Goal: Information Seeking & Learning: Learn about a topic

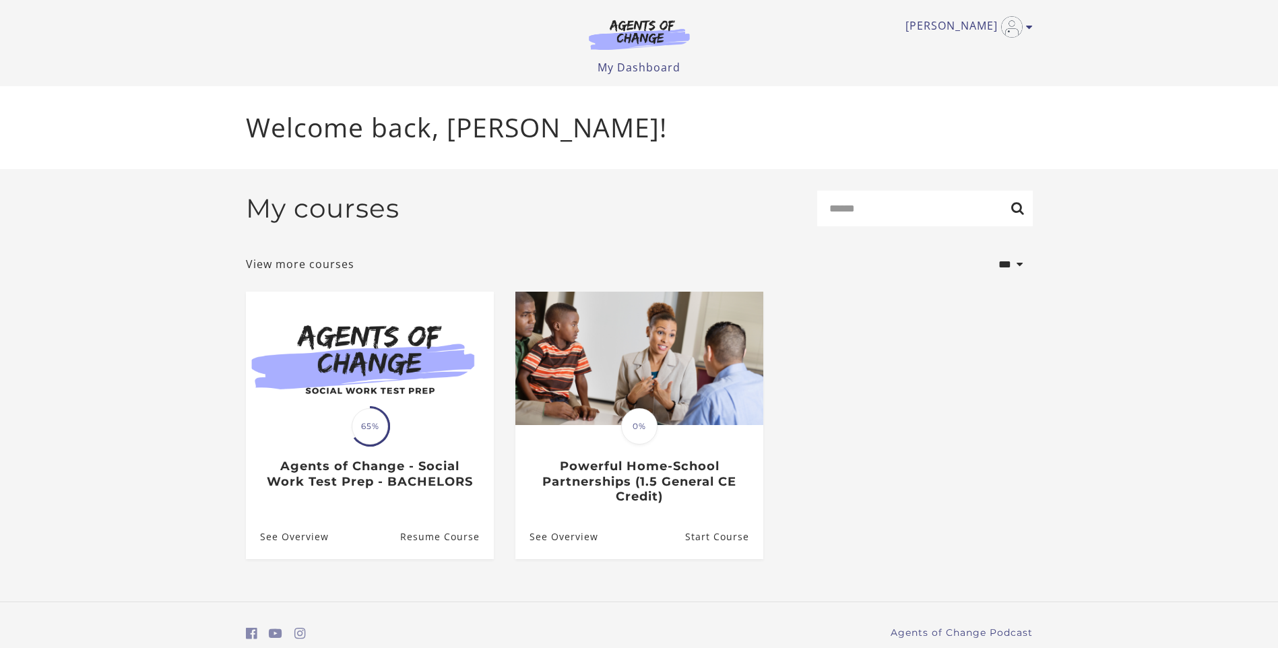
click at [353, 352] on img at bounding box center [370, 358] width 248 height 133
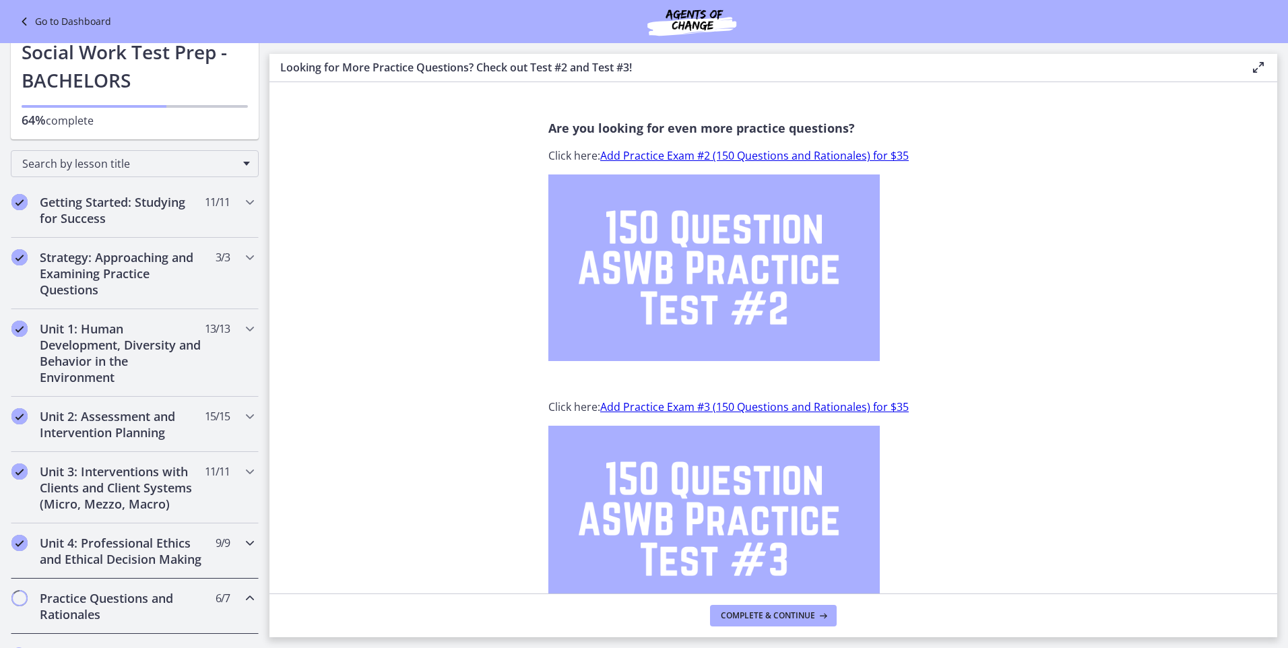
scroll to position [135, 0]
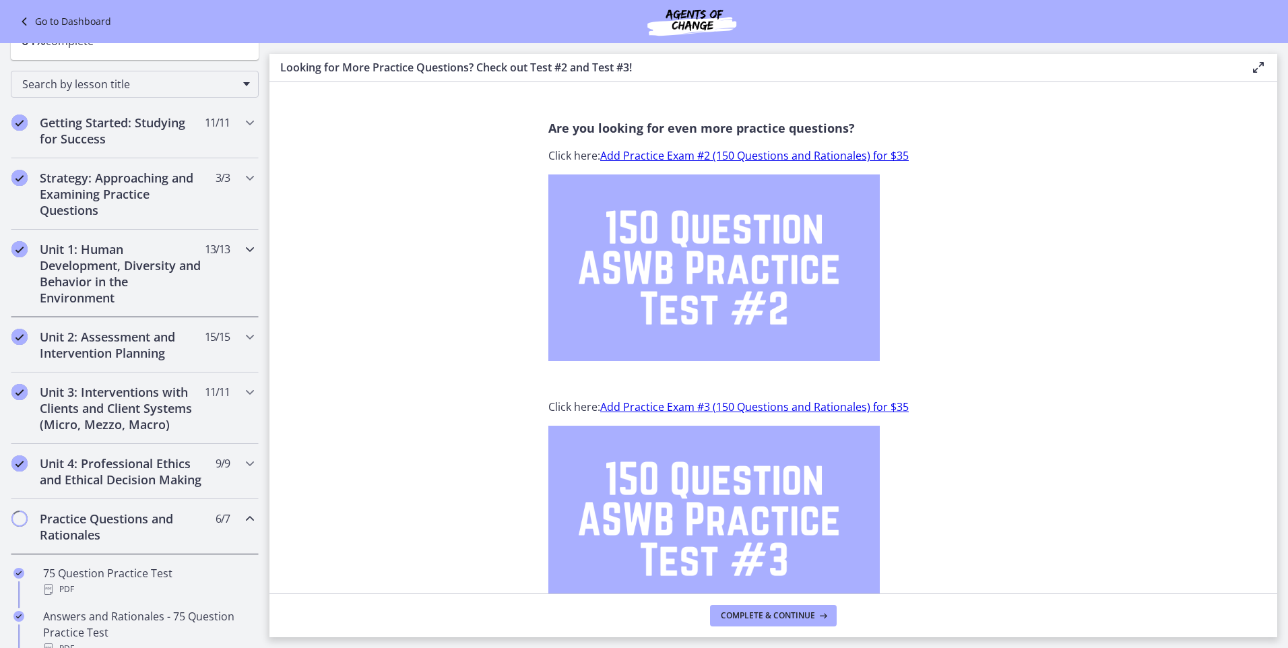
click at [242, 245] on icon "Chapters" at bounding box center [250, 249] width 16 height 16
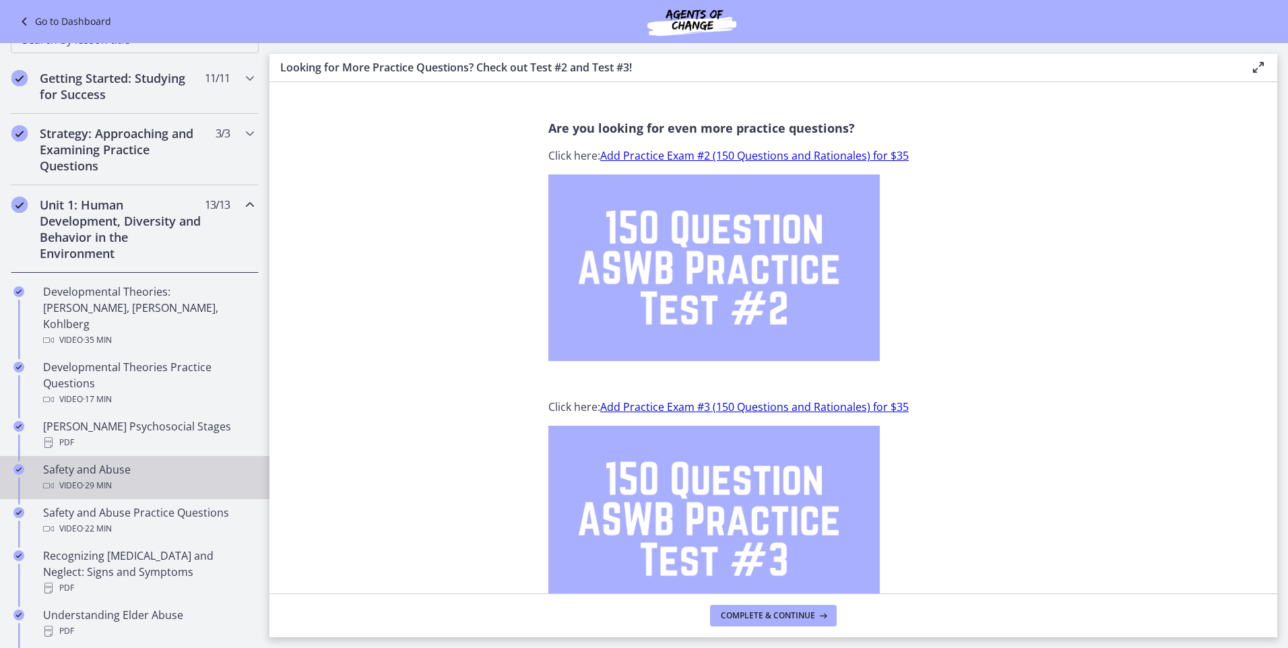
scroll to position [202, 0]
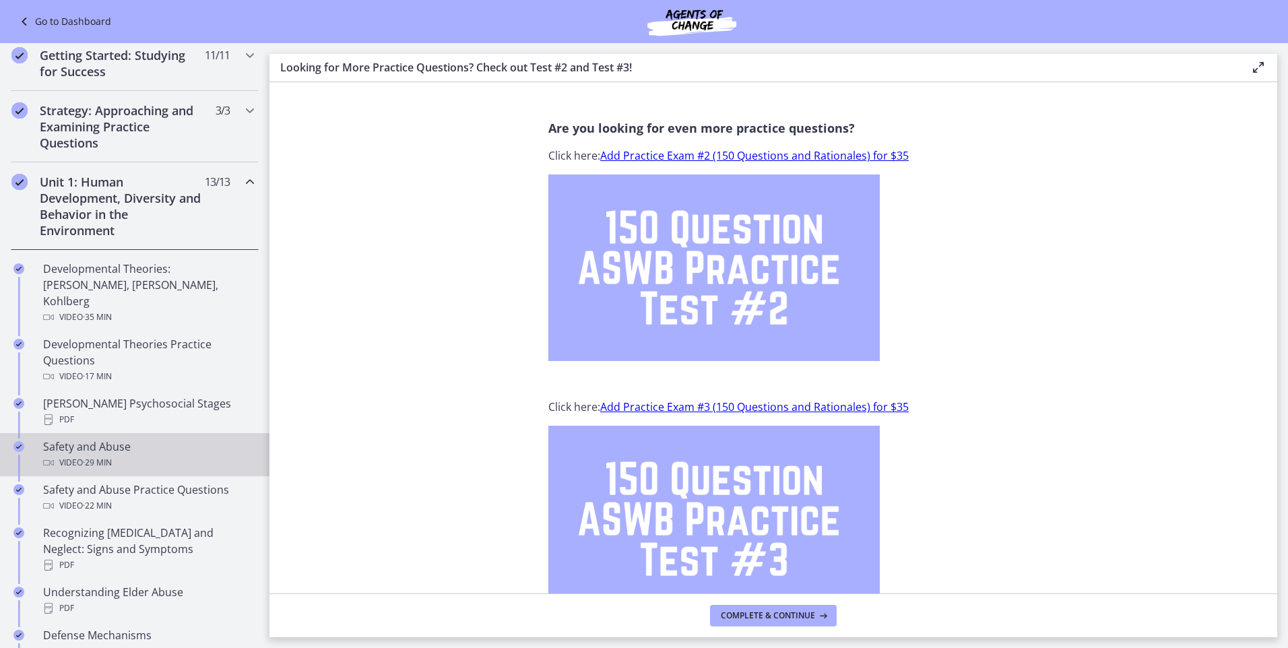
click at [72, 455] on div "Video · 29 min" at bounding box center [148, 463] width 210 height 16
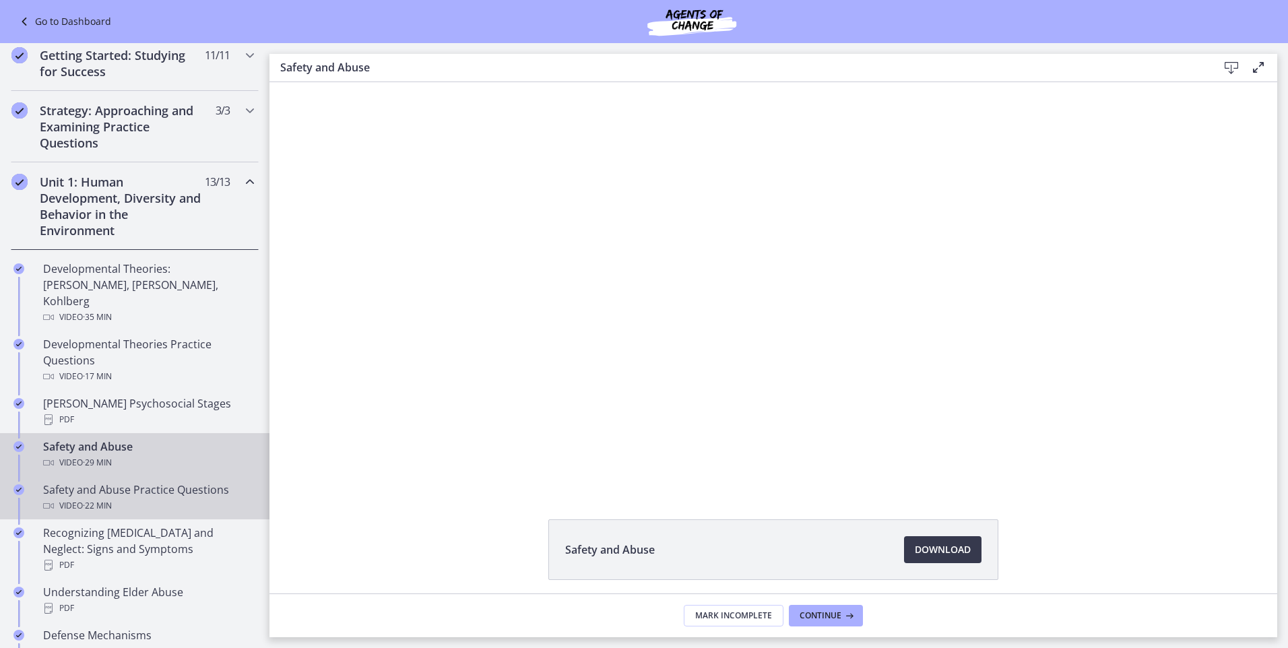
click at [108, 482] on div "Safety and Abuse Practice Questions Video · 22 min" at bounding box center [148, 498] width 210 height 32
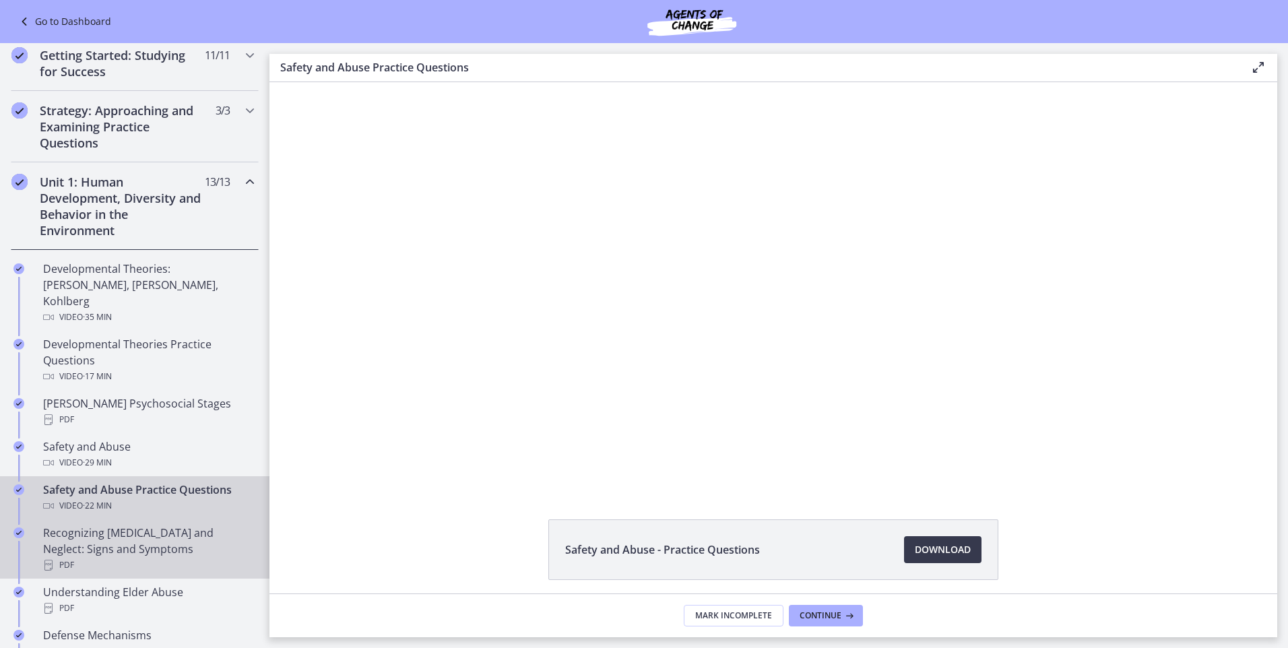
click at [127, 525] on div "Recognizing [MEDICAL_DATA] and Neglect: Signs and Symptoms PDF" at bounding box center [148, 549] width 210 height 49
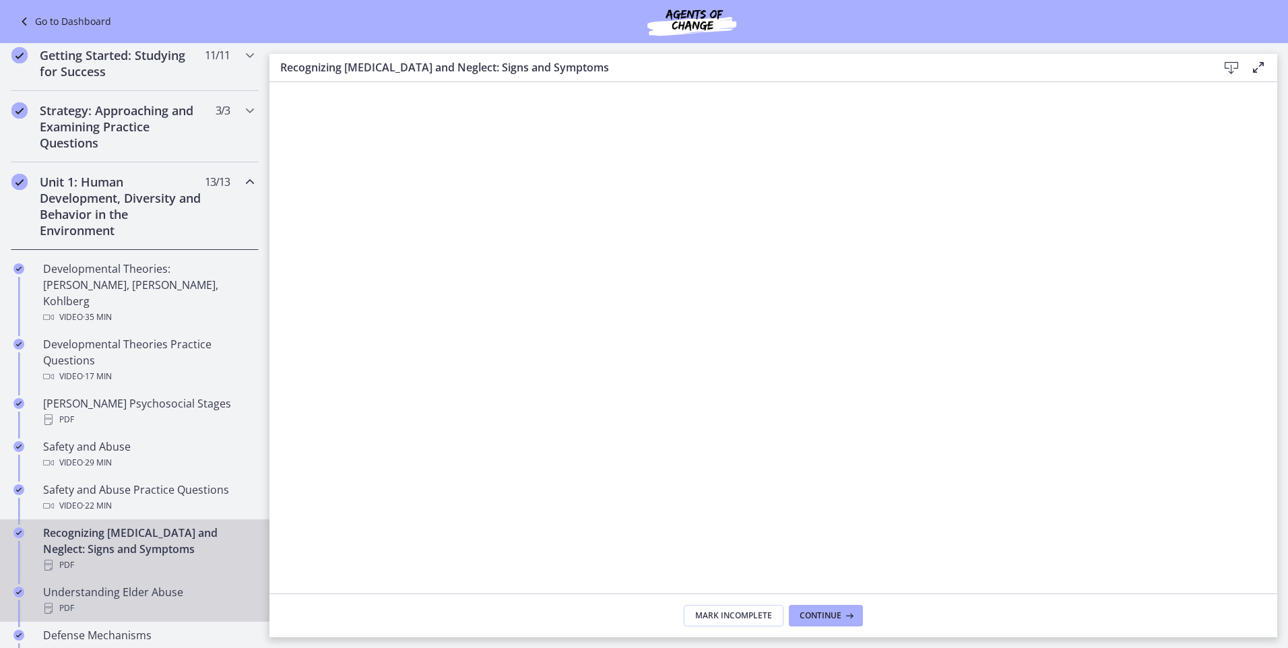
click at [113, 584] on div "Understanding Elder Abuse PDF" at bounding box center [148, 600] width 210 height 32
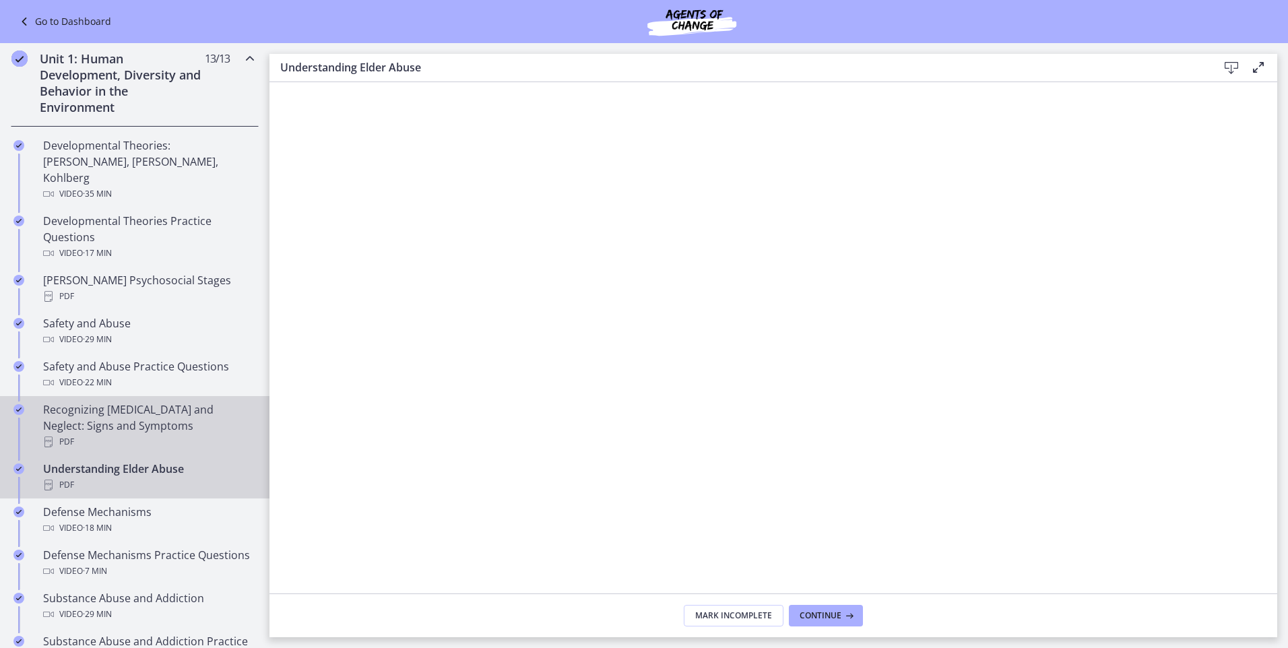
scroll to position [337, 0]
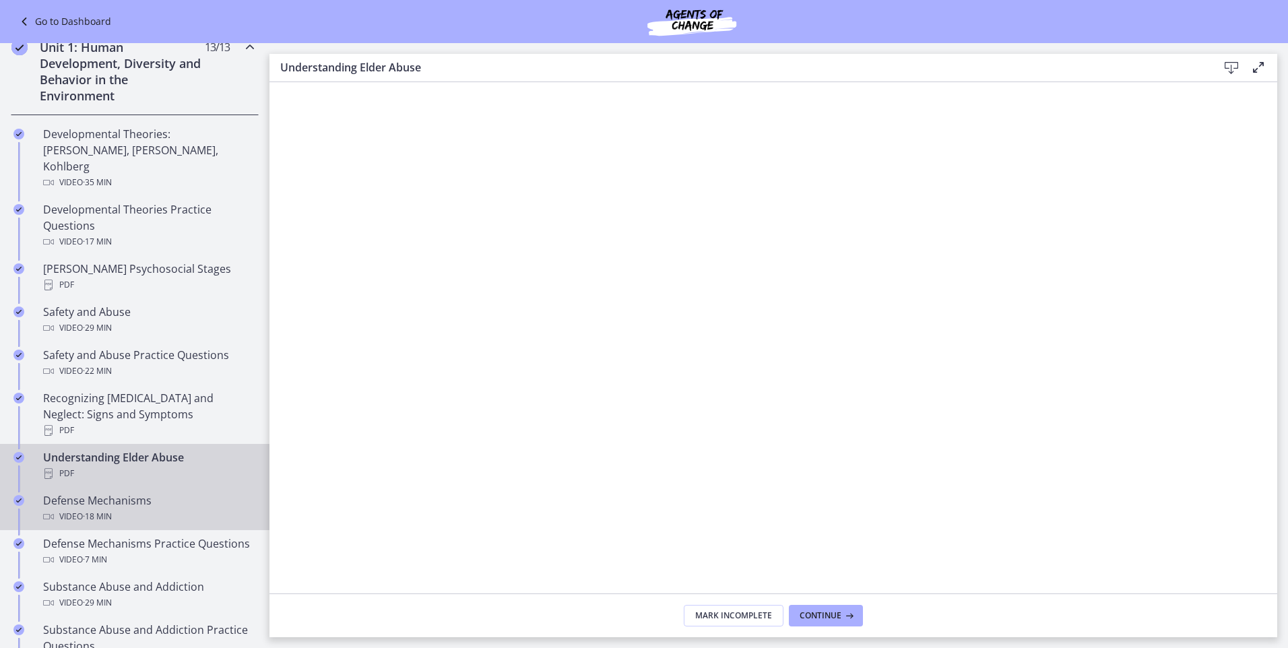
click at [109, 493] on div "Defense Mechanisms Video · 18 min" at bounding box center [148, 509] width 210 height 32
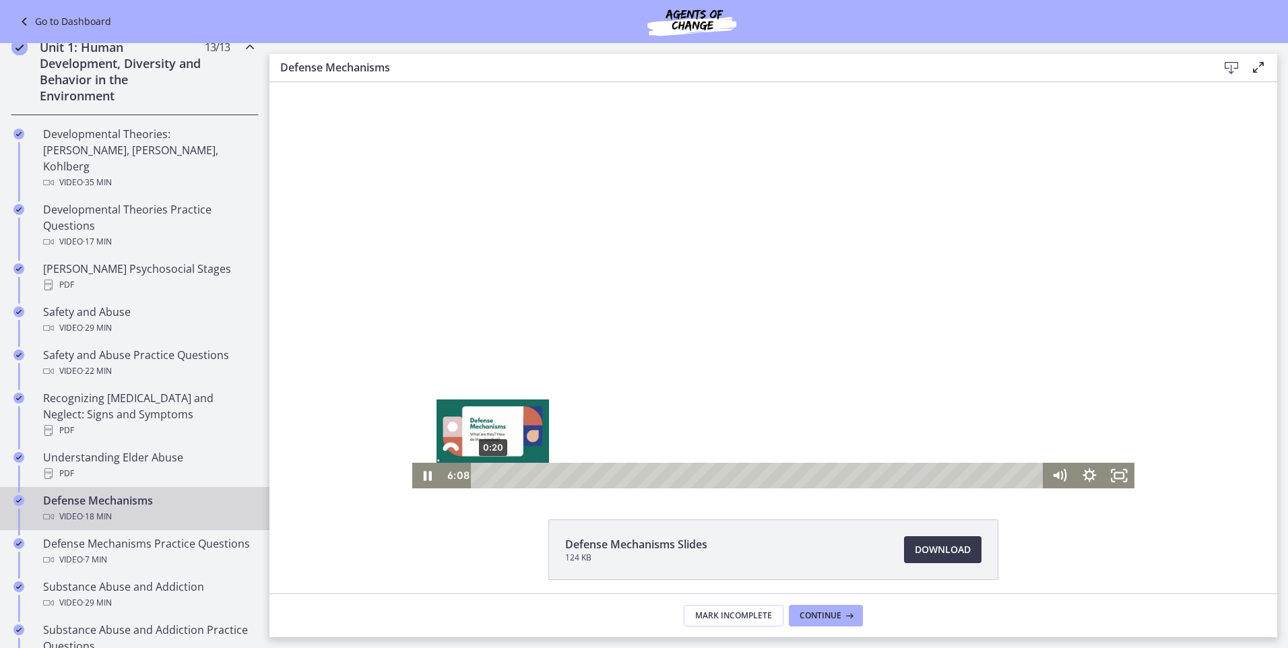
click at [488, 480] on div "0:20" at bounding box center [759, 476] width 555 height 26
click at [499, 476] on div "0:38" at bounding box center [759, 476] width 555 height 26
click at [1031, 306] on div at bounding box center [773, 285] width 722 height 406
click at [752, 339] on div at bounding box center [773, 285] width 722 height 406
click at [687, 223] on div at bounding box center [773, 285] width 722 height 406
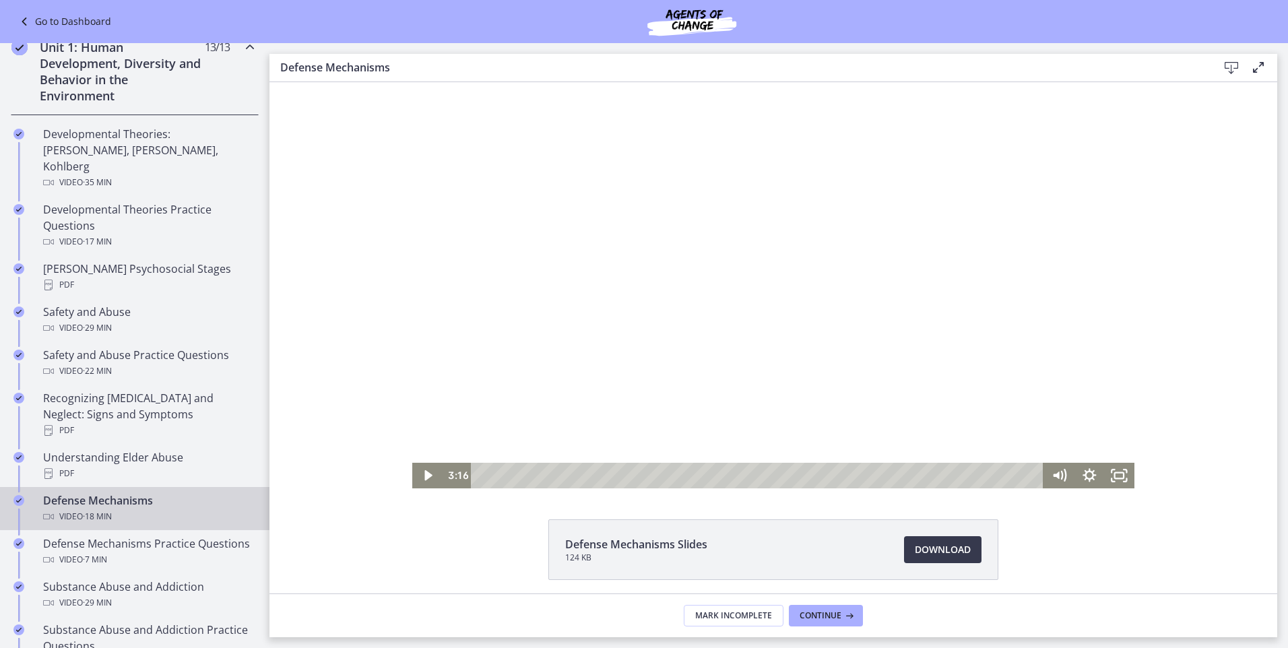
click at [677, 217] on div at bounding box center [773, 285] width 722 height 406
click at [537, 478] on div "1:55" at bounding box center [759, 476] width 555 height 26
click at [526, 480] on div "1:34" at bounding box center [759, 476] width 555 height 26
click at [980, 384] on div at bounding box center [773, 285] width 722 height 406
click at [773, 352] on div at bounding box center [773, 285] width 722 height 406
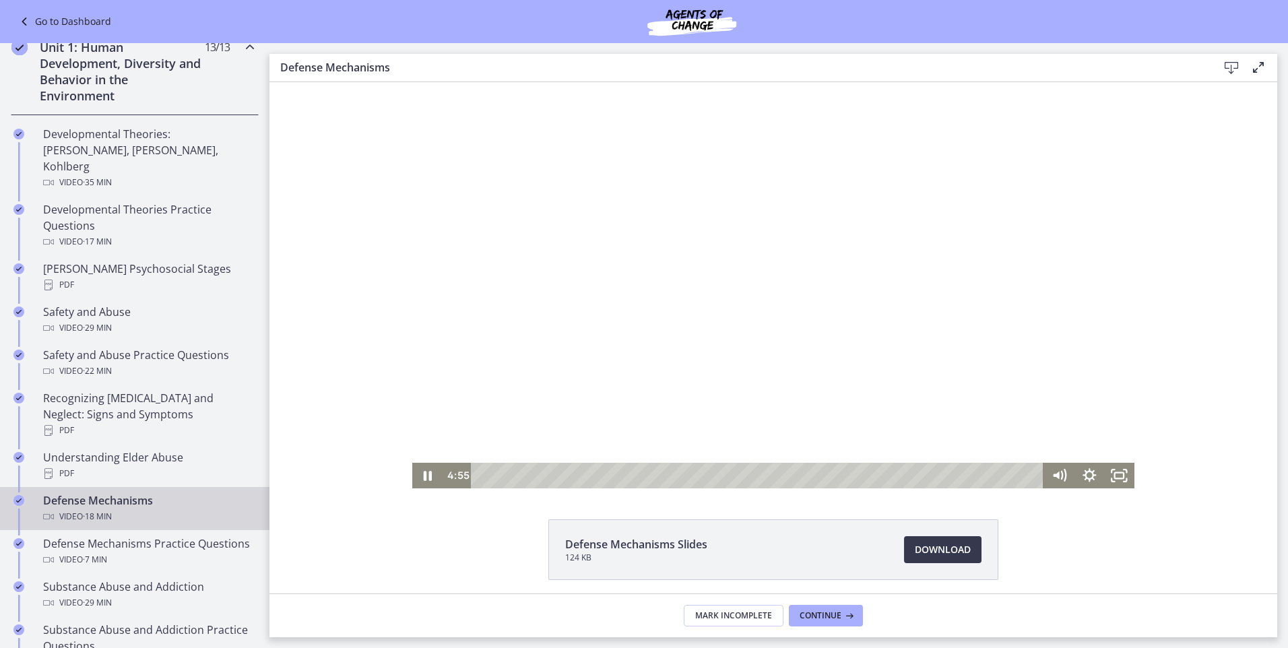
click at [935, 381] on div at bounding box center [773, 285] width 722 height 406
click at [760, 356] on div at bounding box center [773, 285] width 722 height 406
click at [765, 221] on div at bounding box center [773, 285] width 722 height 406
click at [749, 217] on div at bounding box center [773, 285] width 722 height 406
click at [743, 221] on div at bounding box center [773, 285] width 722 height 406
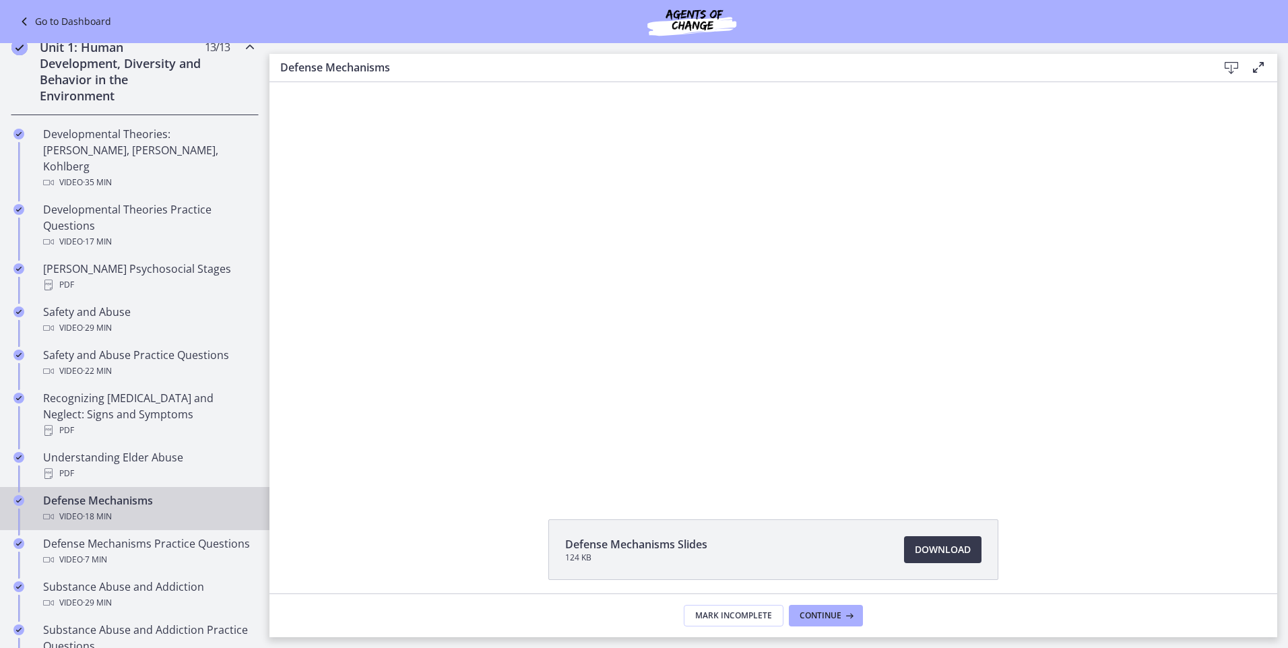
click at [722, 262] on div at bounding box center [773, 285] width 722 height 406
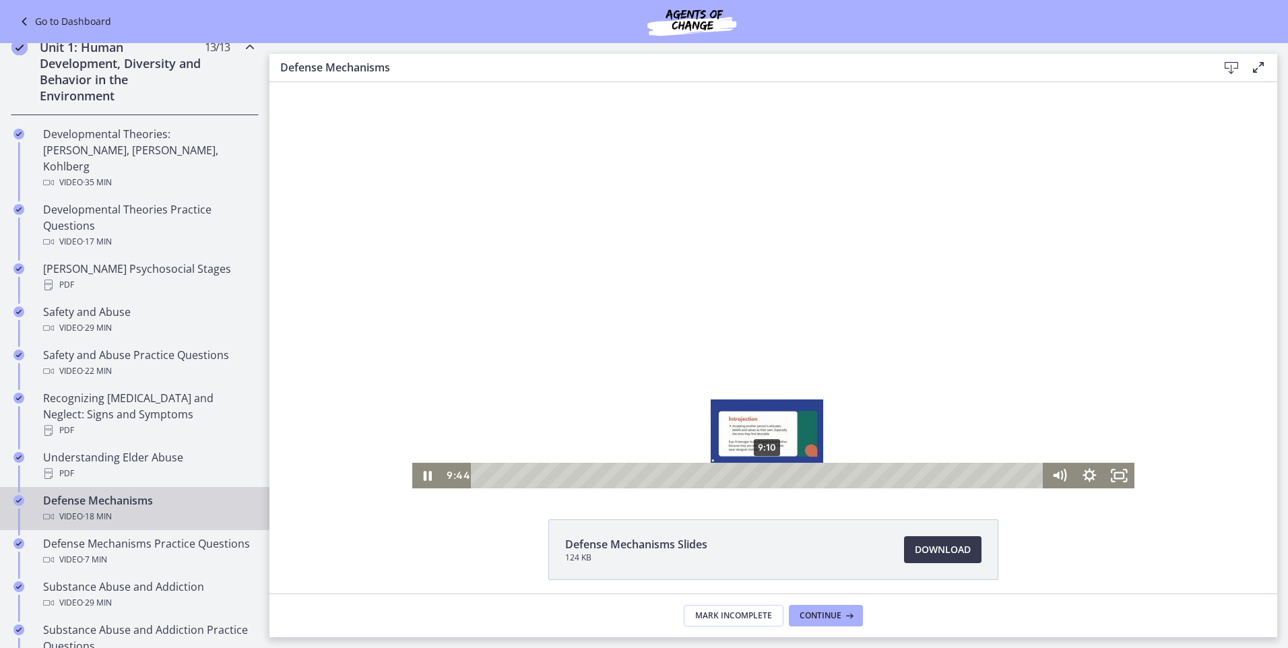
click at [763, 476] on div "9:10" at bounding box center [759, 476] width 555 height 26
click at [755, 472] on div "8:56" at bounding box center [759, 476] width 555 height 26
click at [749, 473] on div "8:43" at bounding box center [759, 476] width 555 height 26
click at [805, 280] on div at bounding box center [773, 285] width 722 height 406
click at [663, 289] on div at bounding box center [773, 285] width 722 height 406
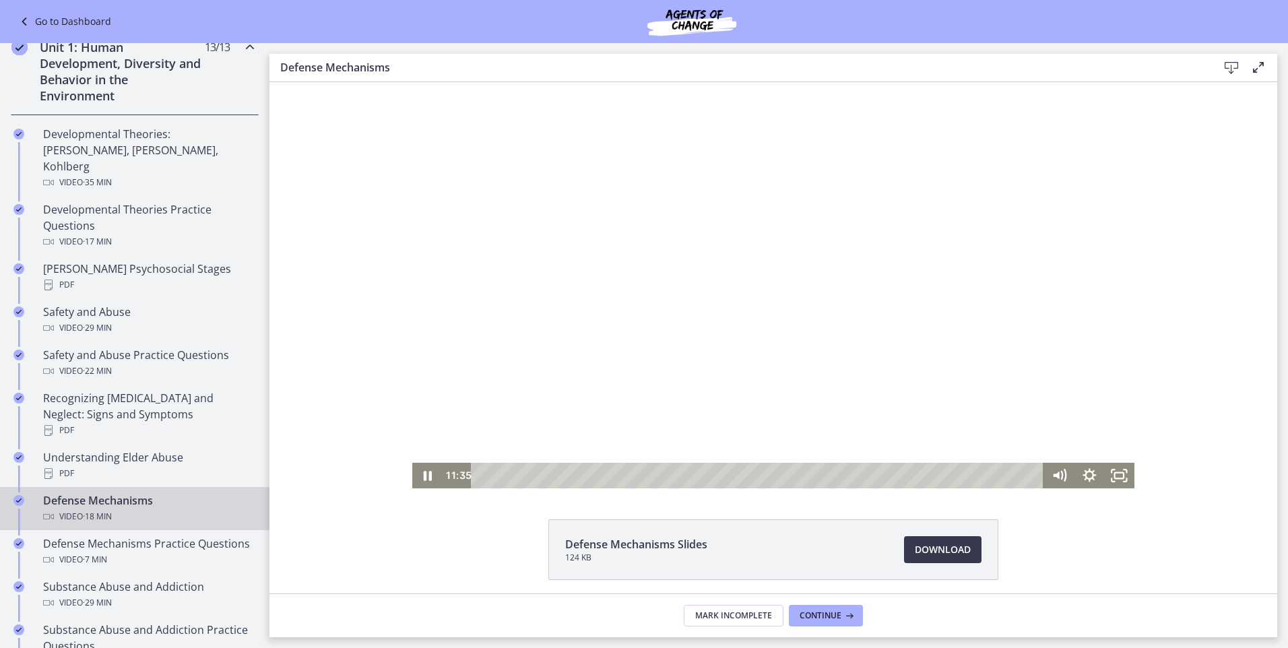
click at [608, 334] on div at bounding box center [773, 285] width 722 height 406
click at [767, 311] on div at bounding box center [773, 285] width 722 height 406
click at [855, 293] on div at bounding box center [773, 285] width 722 height 406
click at [837, 324] on div at bounding box center [773, 285] width 722 height 406
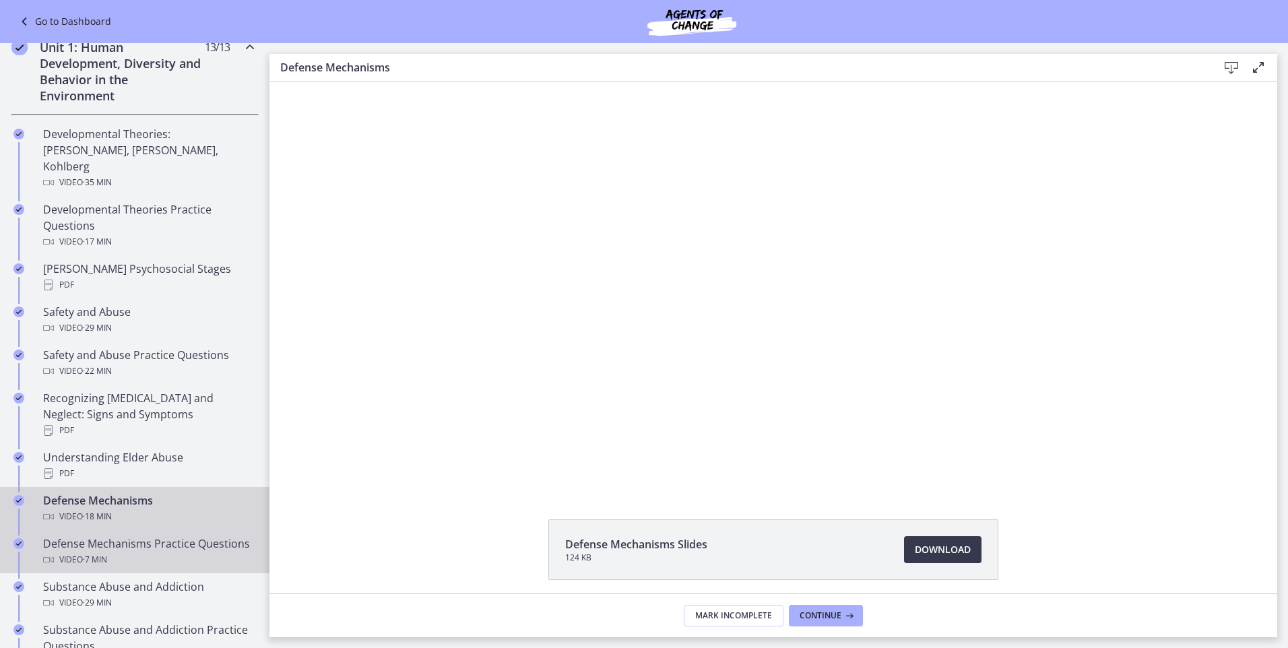
click at [88, 536] on div "Defense Mechanisms Practice Questions Video · 7 min" at bounding box center [148, 552] width 210 height 32
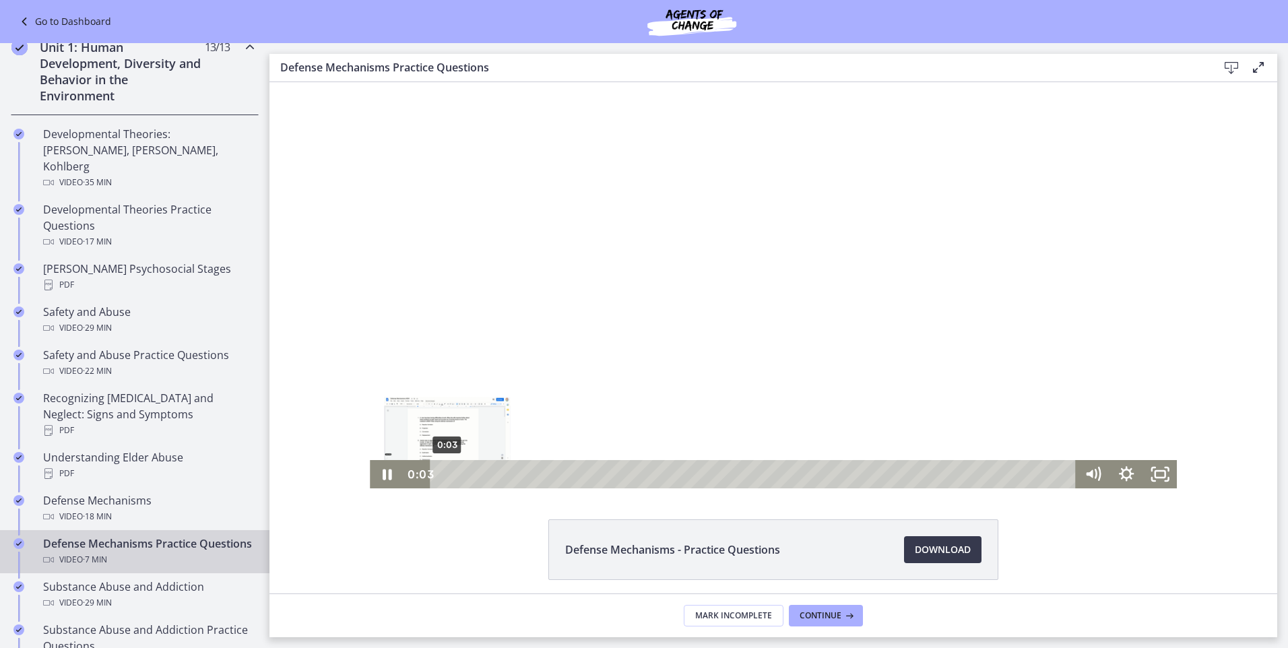
click at [443, 470] on div "0:03" at bounding box center [755, 474] width 625 height 28
click at [1156, 474] on icon "Fullscreen" at bounding box center [1160, 474] width 40 height 34
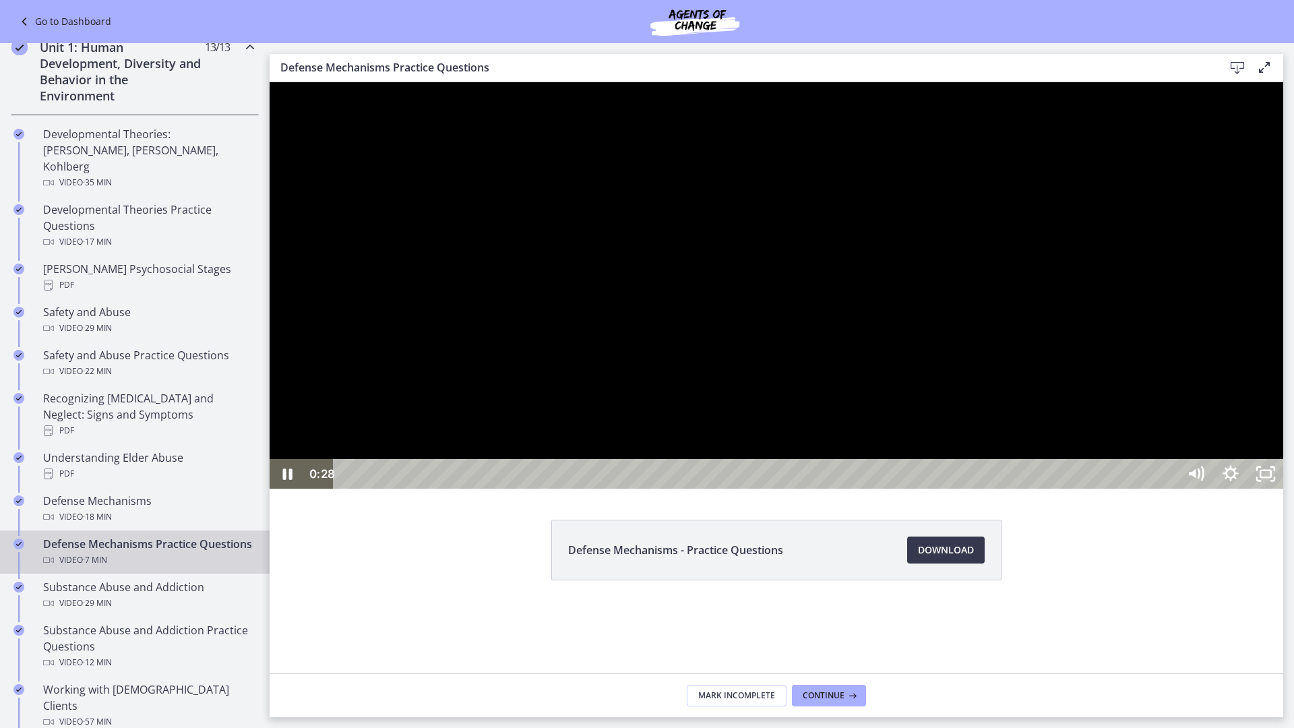
click at [1033, 452] on div at bounding box center [776, 285] width 1013 height 406
click at [777, 461] on div at bounding box center [776, 285] width 1013 height 406
drag, startPoint x: 891, startPoint y: 624, endPoint x: 885, endPoint y: 617, distance: 9.1
click at [892, 488] on div at bounding box center [776, 285] width 1013 height 406
click at [981, 488] on div at bounding box center [776, 285] width 1013 height 406
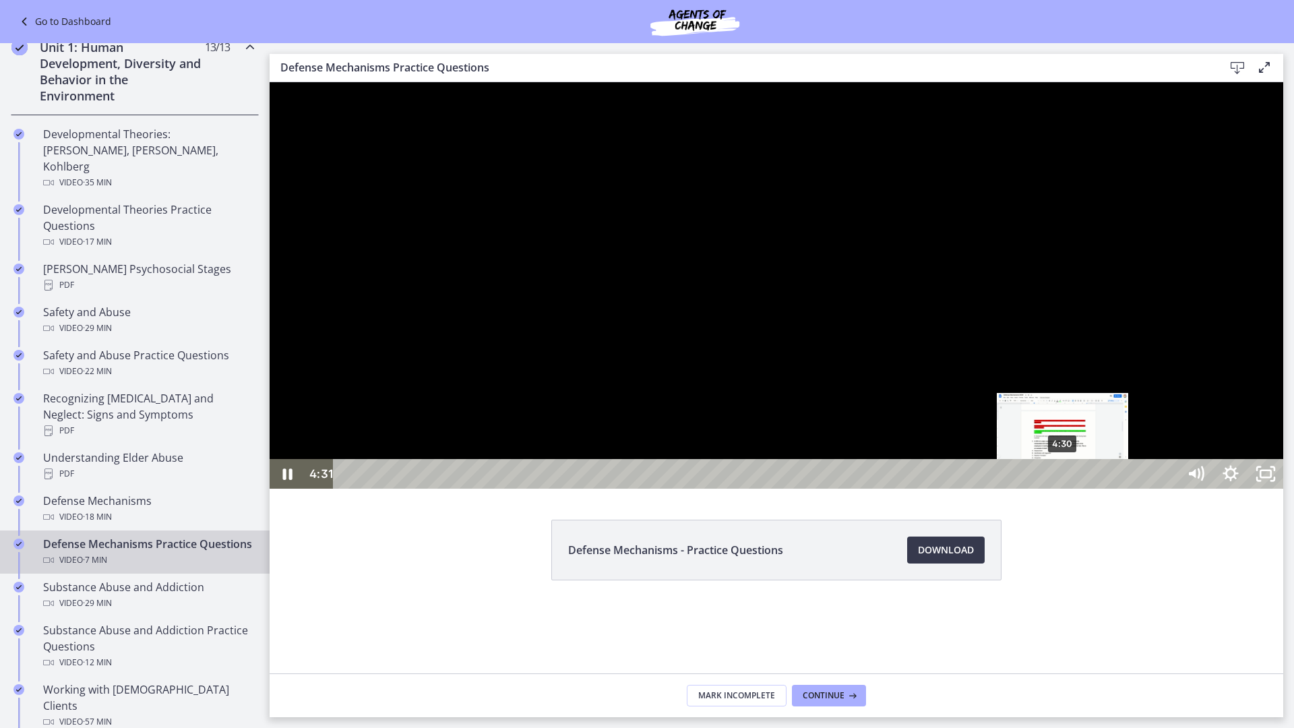
click at [1063, 488] on div "4:30" at bounding box center [757, 474] width 823 height 30
click at [1074, 488] on div "4:35" at bounding box center [757, 474] width 823 height 30
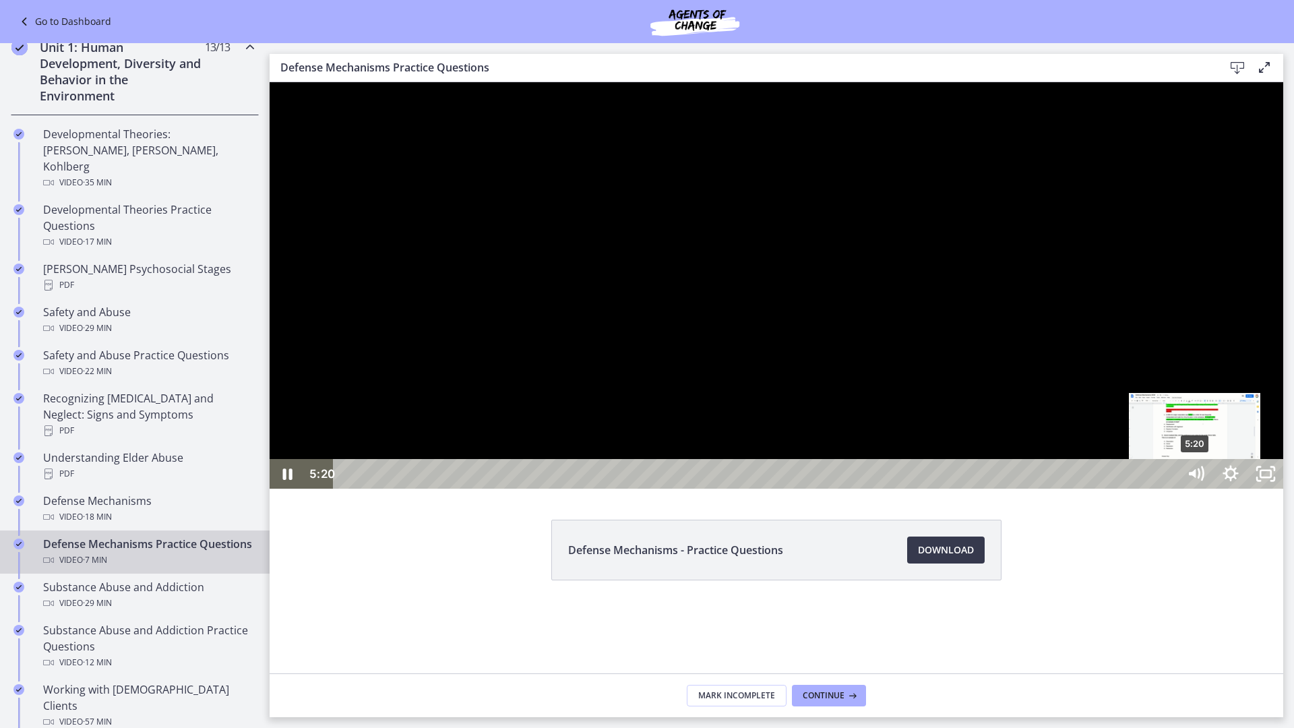
click at [1169, 488] on div "5:20" at bounding box center [757, 474] width 823 height 30
click at [1169, 488] on div "5:28" at bounding box center [757, 474] width 823 height 30
click at [1169, 488] on div "5:34" at bounding box center [757, 474] width 823 height 30
click at [1169, 488] on div "5:40" at bounding box center [757, 474] width 823 height 30
click at [1169, 488] on div "5:43" at bounding box center [757, 474] width 823 height 30
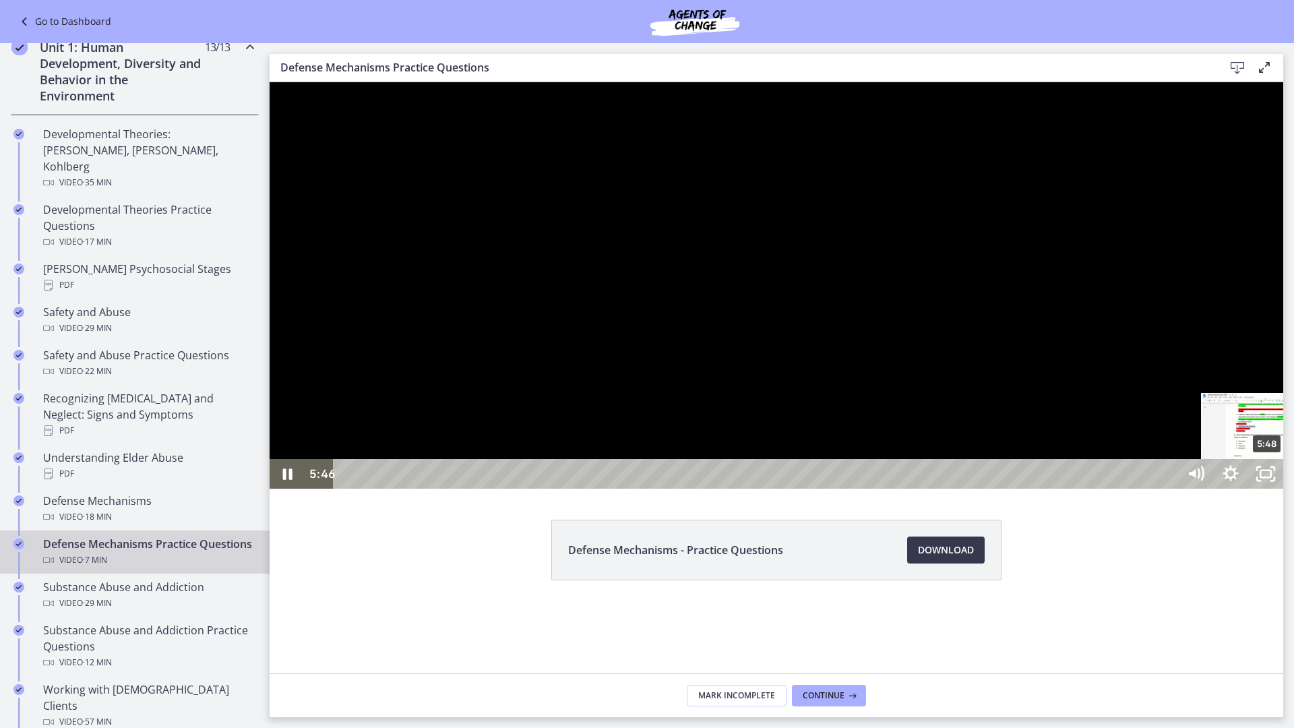
click at [1169, 488] on div "5:48" at bounding box center [757, 474] width 823 height 30
click at [1283, 488] on div at bounding box center [776, 285] width 1013 height 406
click at [1169, 488] on div "6:05" at bounding box center [757, 474] width 823 height 30
click at [1283, 488] on div at bounding box center [776, 285] width 1013 height 406
click at [1169, 488] on div "6:17" at bounding box center [757, 474] width 823 height 30
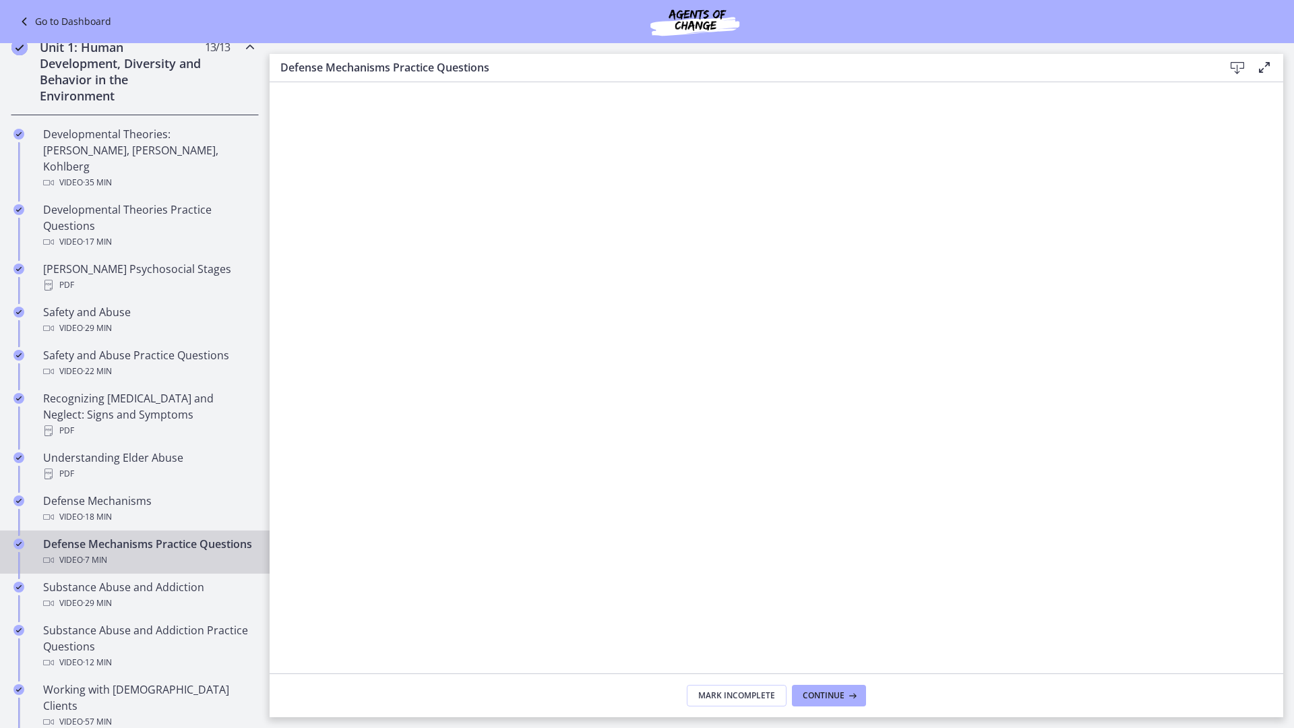
click at [1283, 647] on icon "Fullscreen" at bounding box center [1265, 718] width 35 height 30
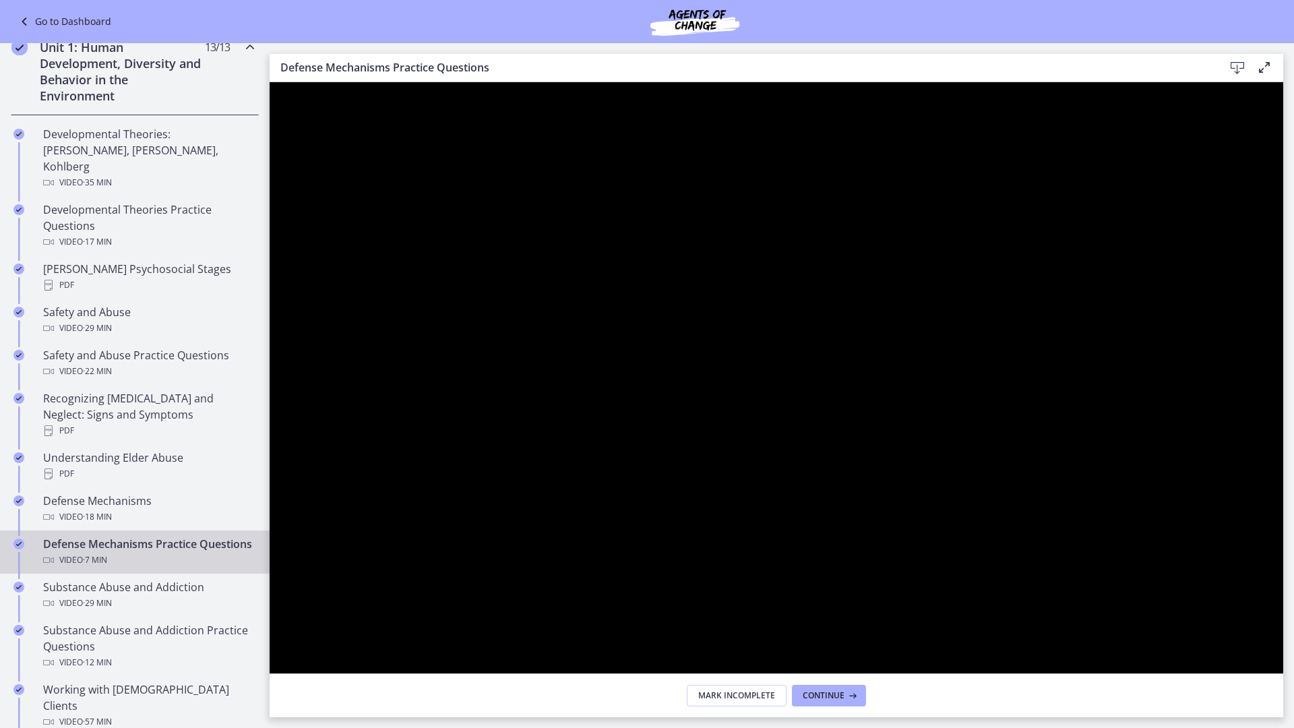
click at [1271, 647] on rect "Unfullscreen" at bounding box center [1265, 718] width 11 height 7
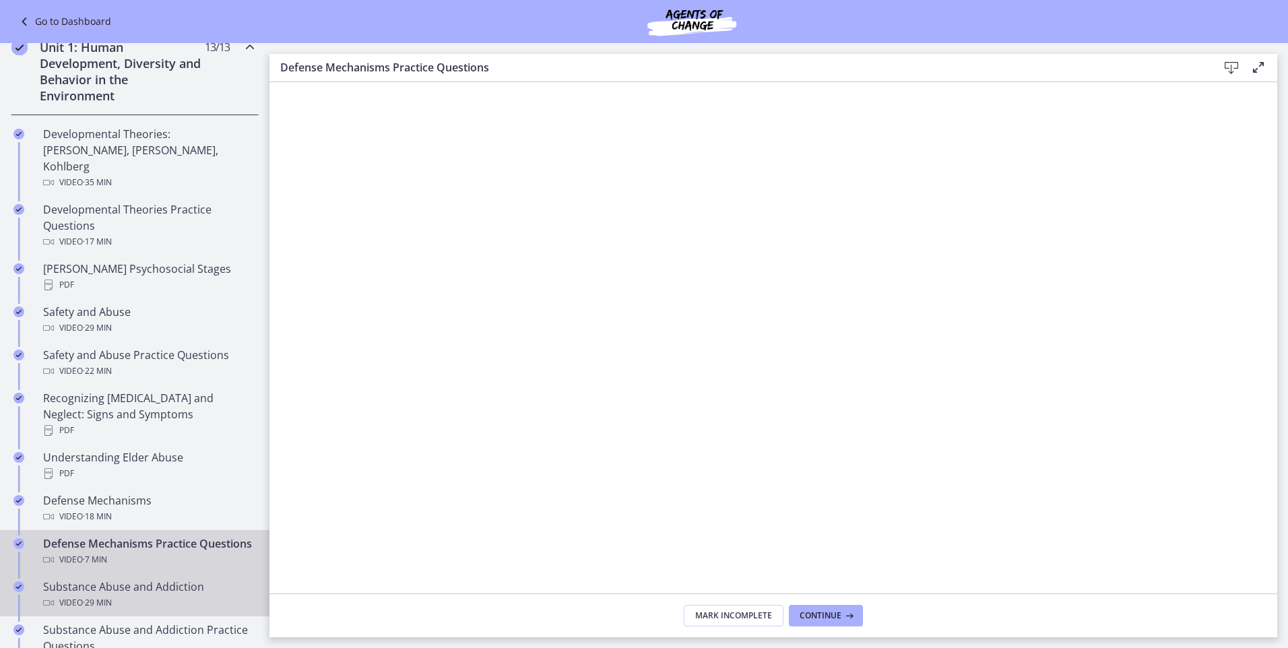
click at [80, 595] on div "Video · 29 min" at bounding box center [148, 603] width 210 height 16
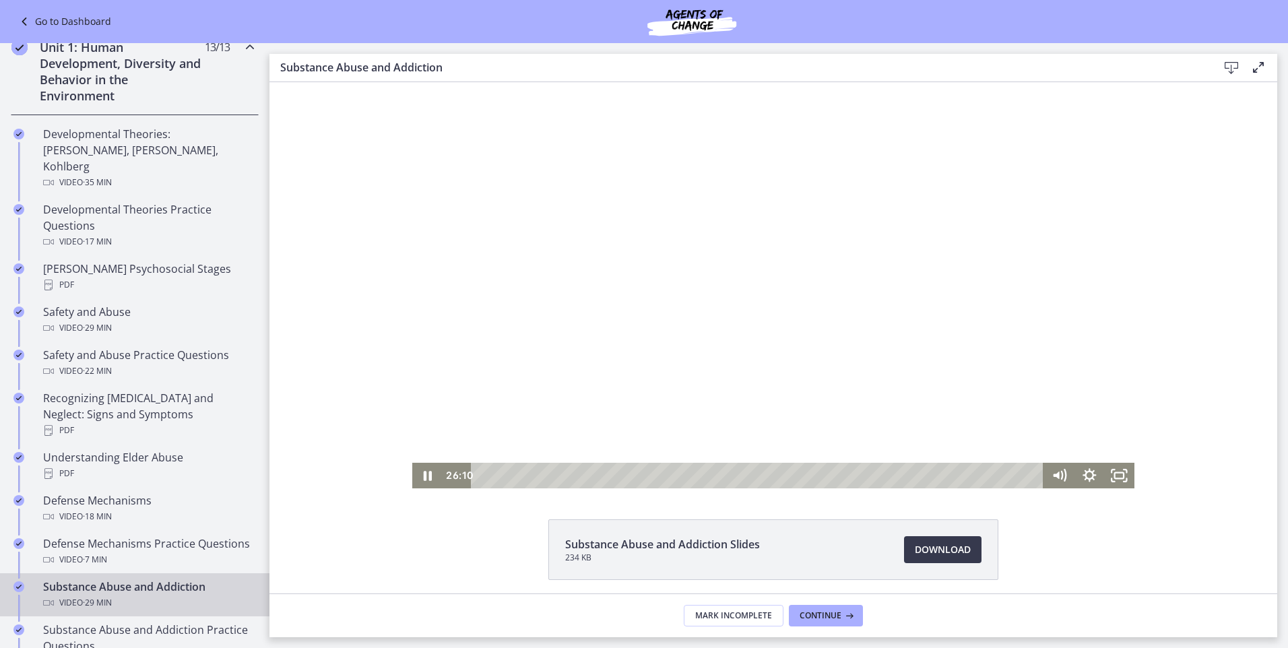
click at [502, 474] on div "Playbar" at bounding box center [759, 476] width 555 height 26
click at [489, 474] on div "0:36" at bounding box center [759, 476] width 555 height 26
click at [503, 476] on div "1:20" at bounding box center [759, 476] width 555 height 26
click at [560, 395] on div at bounding box center [773, 285] width 722 height 406
drag, startPoint x: 418, startPoint y: 52, endPoint x: 432, endPoint y: 69, distance: 21.6
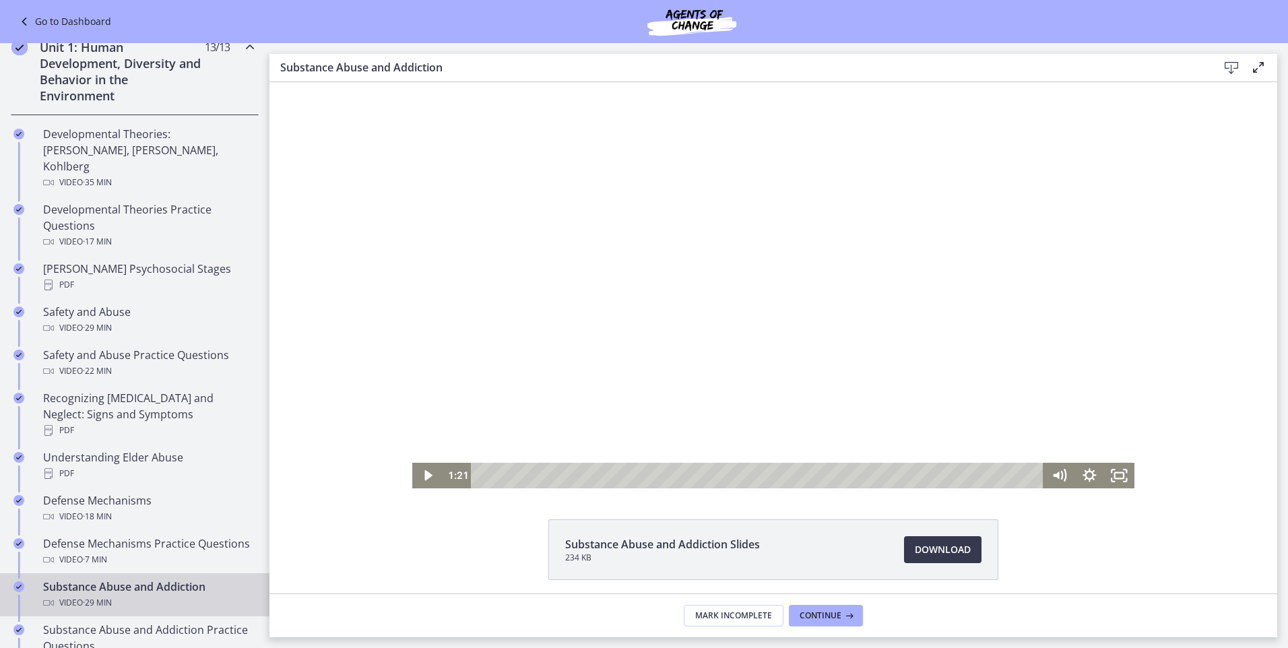
click at [432, 69] on main "Substance Abuse and Addiction Download Enable fullscreen Substance Abuse and Ad…" at bounding box center [779, 345] width 1019 height 605
click at [652, 240] on div at bounding box center [773, 285] width 722 height 406
click at [1115, 473] on rect "Fullscreen" at bounding box center [1119, 476] width 9 height 6
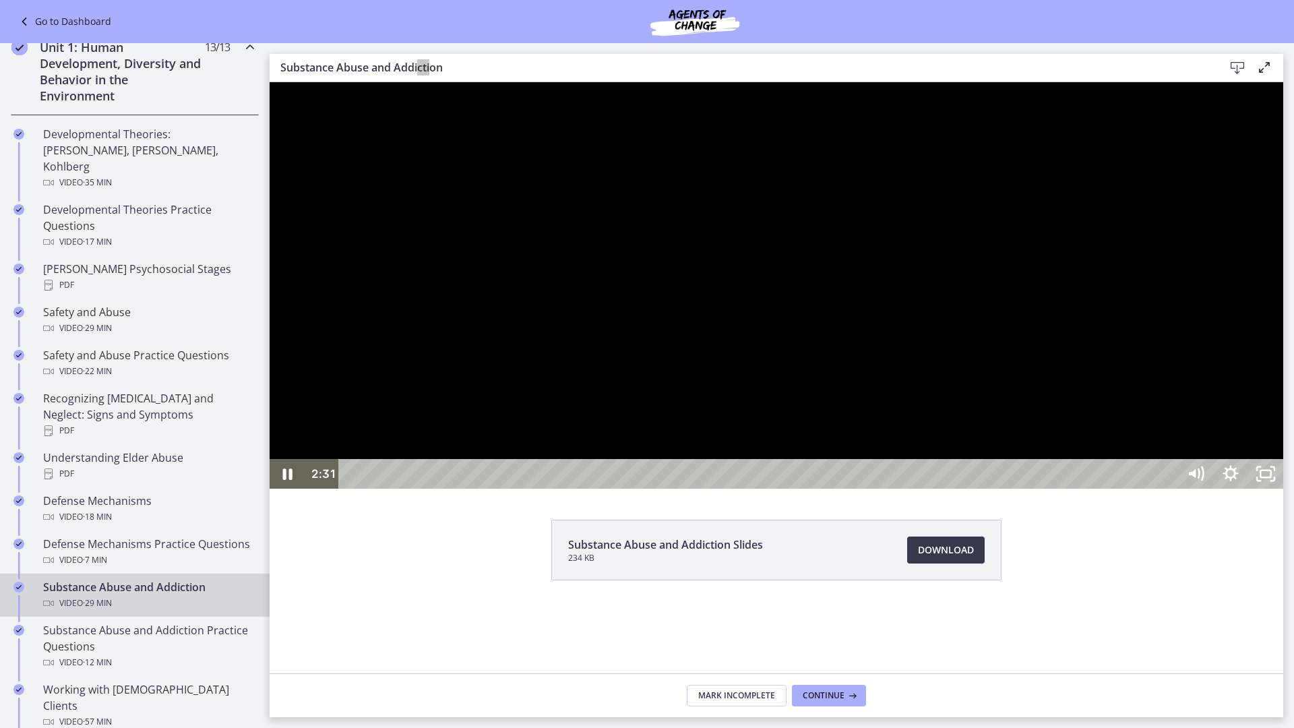
click at [994, 488] on div at bounding box center [776, 285] width 1013 height 406
click at [862, 488] on div at bounding box center [776, 285] width 1013 height 406
click at [833, 488] on div at bounding box center [776, 285] width 1013 height 406
click at [1271, 477] on rect "Unfullscreen" at bounding box center [1265, 473] width 11 height 7
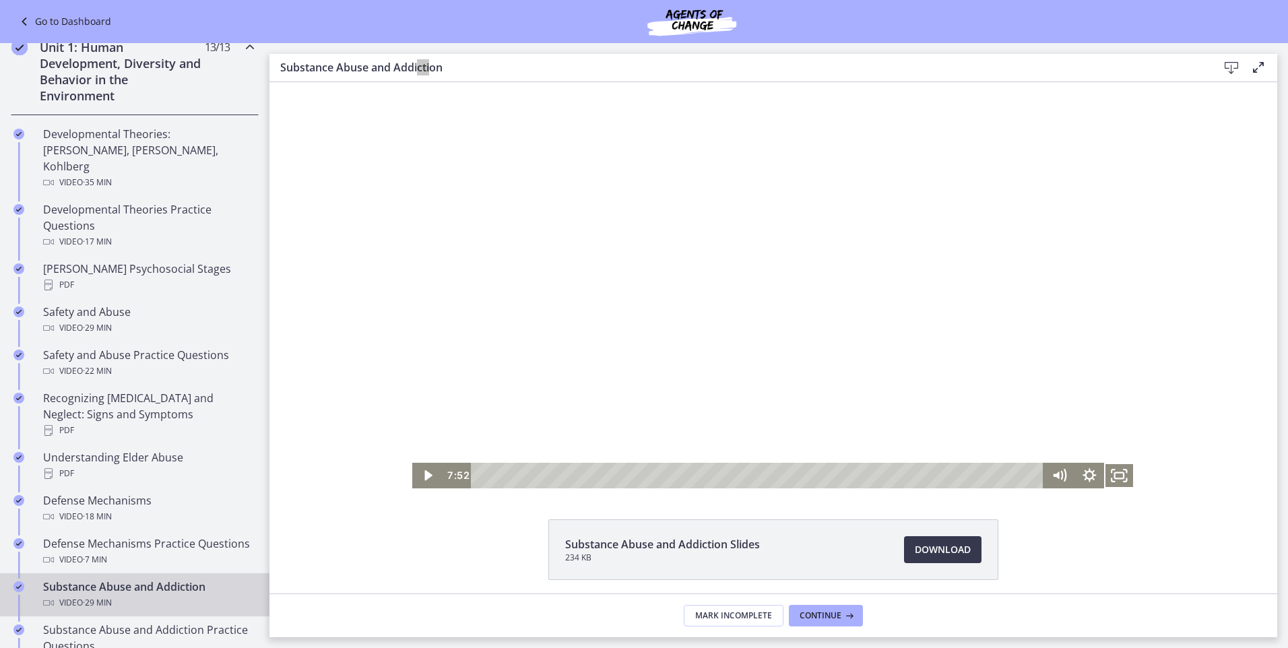
click at [621, 236] on div at bounding box center [773, 285] width 722 height 406
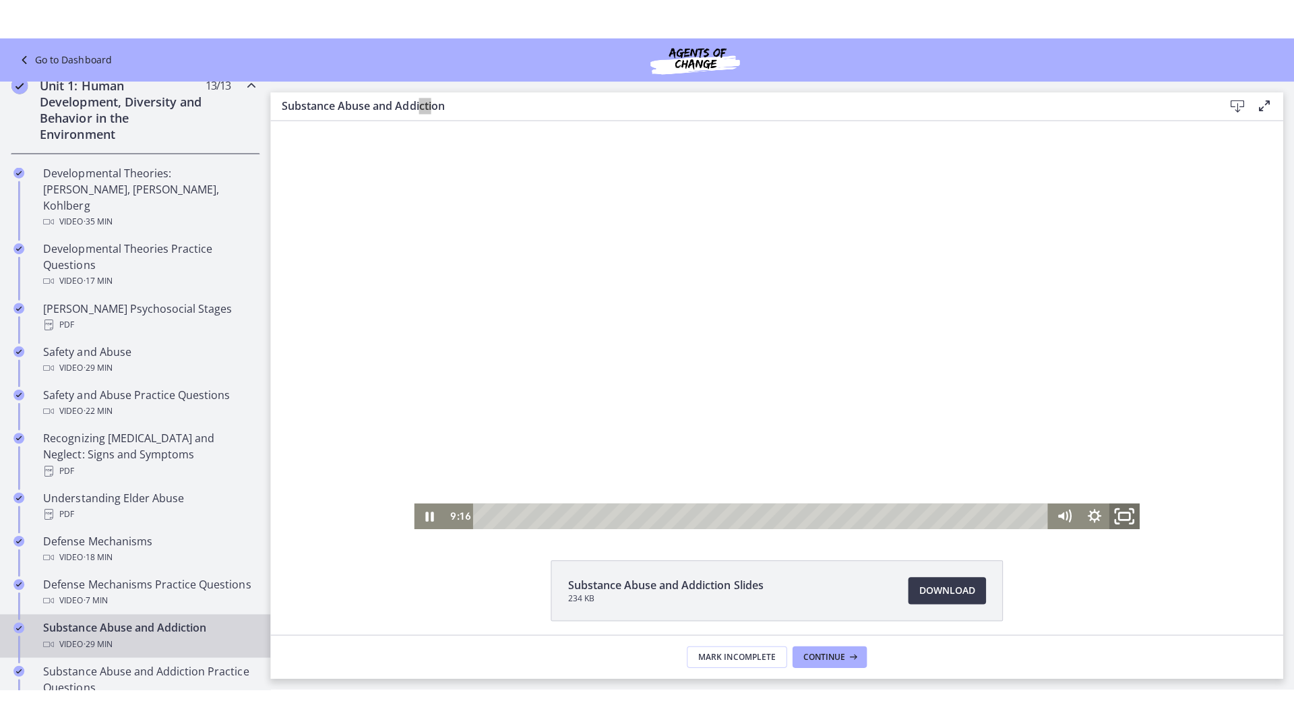
click at [1115, 514] on icon "Fullscreen" at bounding box center [1120, 514] width 36 height 31
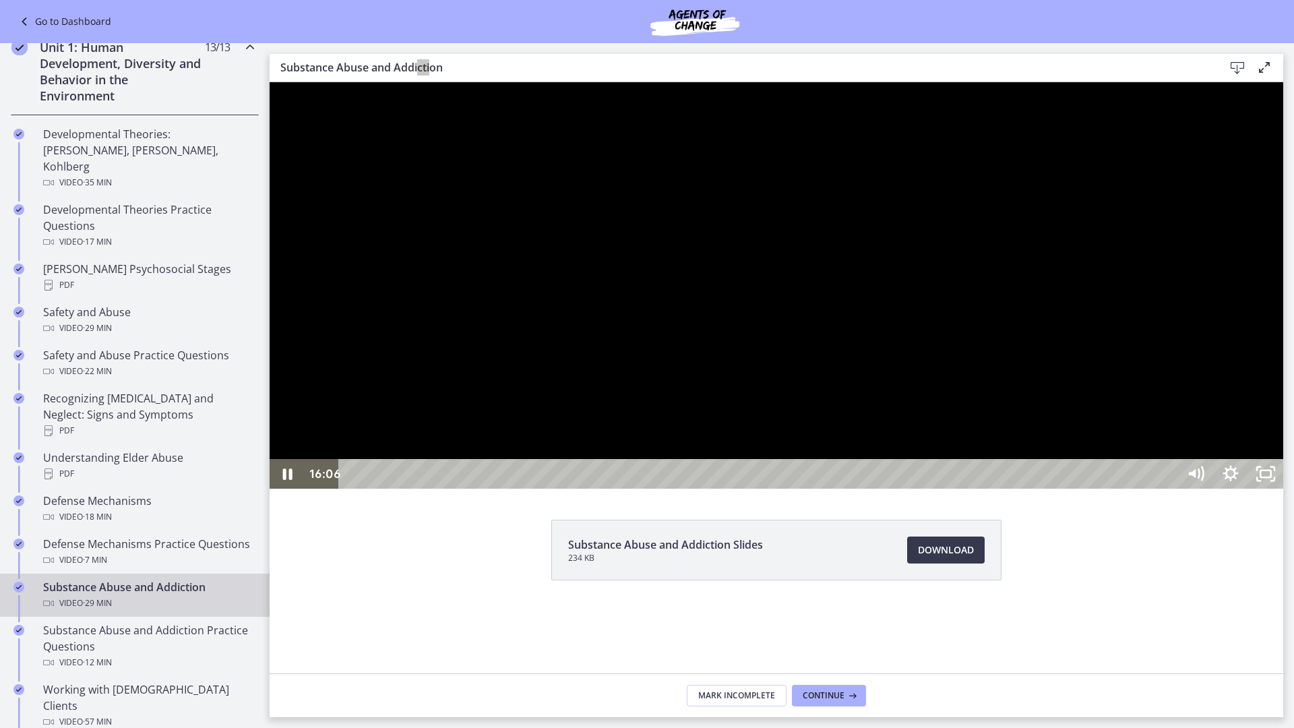
click at [740, 488] on div at bounding box center [776, 285] width 1013 height 406
click at [835, 488] on div at bounding box center [776, 285] width 1013 height 406
click at [1011, 488] on div at bounding box center [776, 285] width 1013 height 406
click at [902, 475] on div at bounding box center [776, 285] width 1013 height 406
click at [871, 393] on div at bounding box center [776, 285] width 1013 height 406
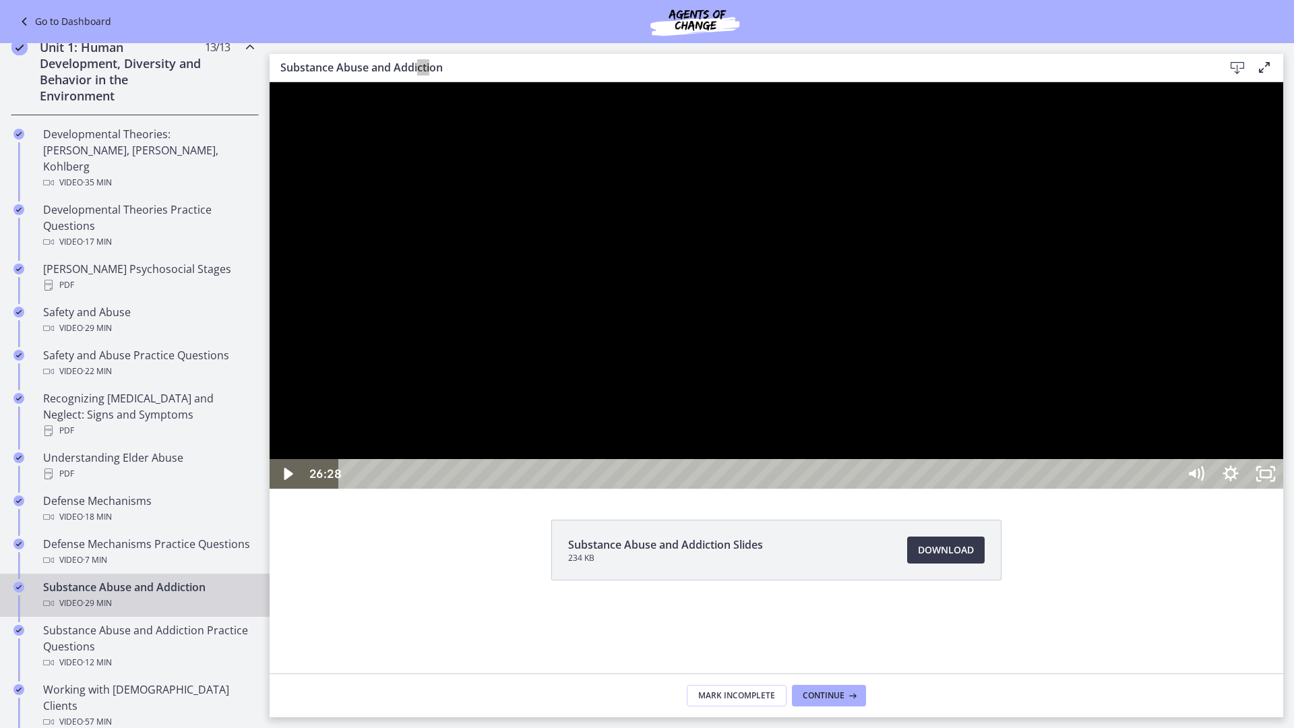
click at [740, 453] on div at bounding box center [776, 285] width 1013 height 406
click at [1286, 492] on icon "Unfullscreen" at bounding box center [1265, 474] width 42 height 36
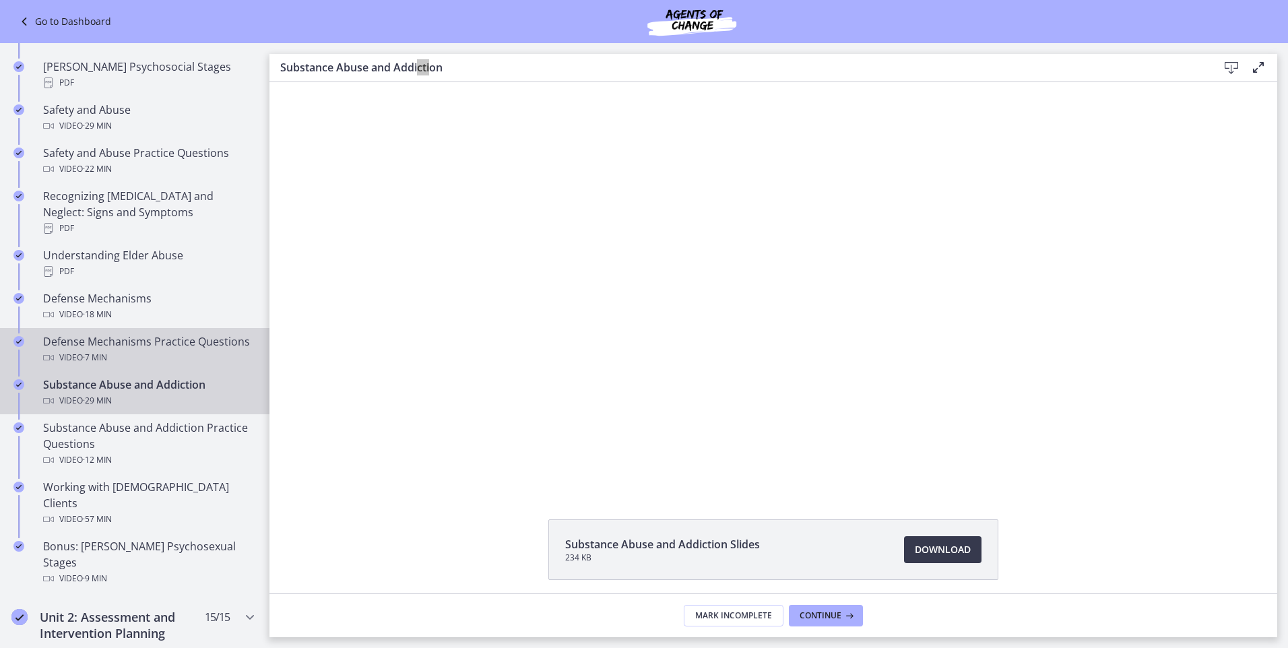
scroll to position [606, 0]
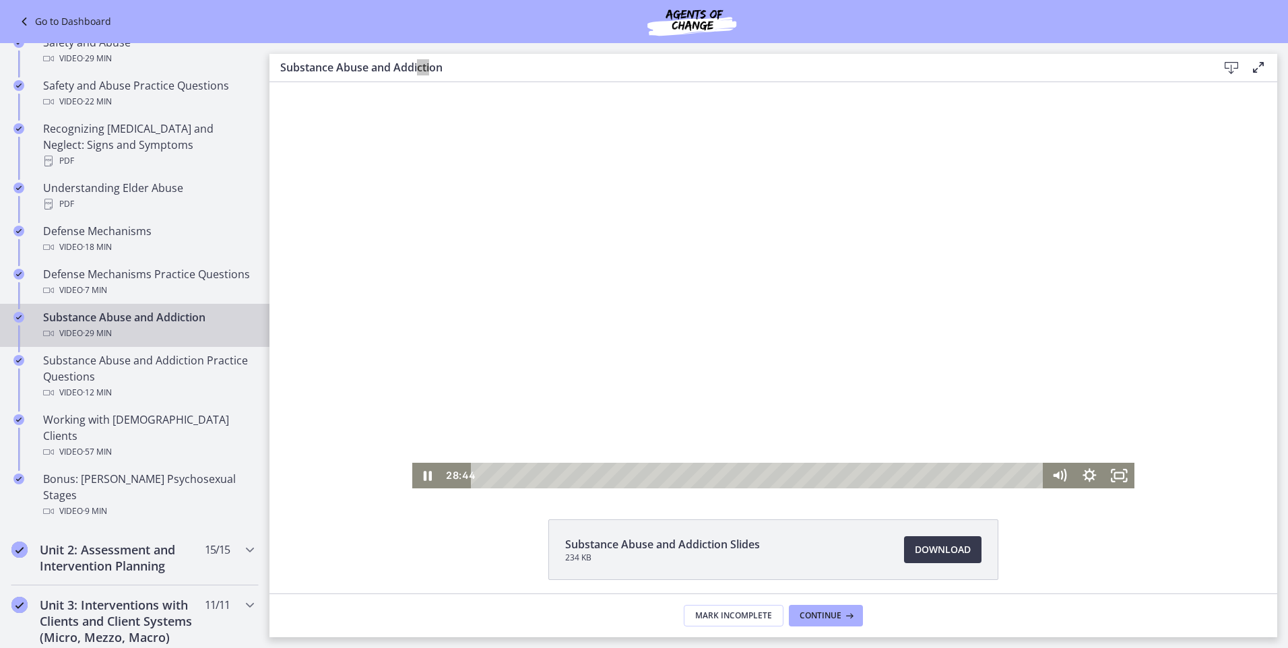
click at [693, 311] on div at bounding box center [773, 285] width 722 height 406
